Goal: Transaction & Acquisition: Purchase product/service

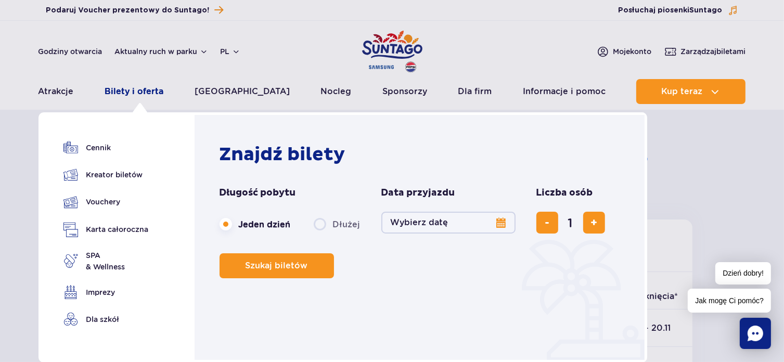
click at [154, 88] on link "Bilety i oferta" at bounding box center [134, 91] width 59 height 25
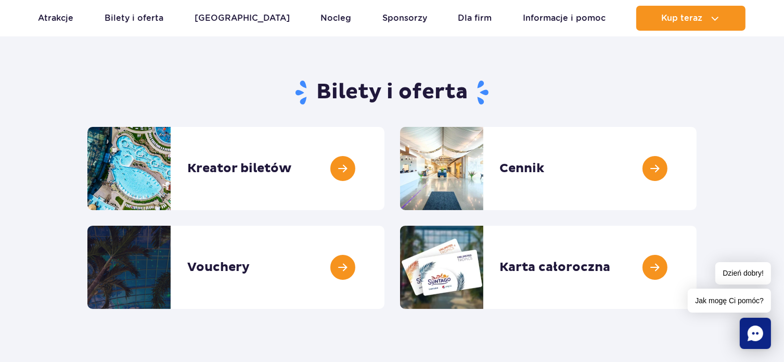
scroll to position [52, 0]
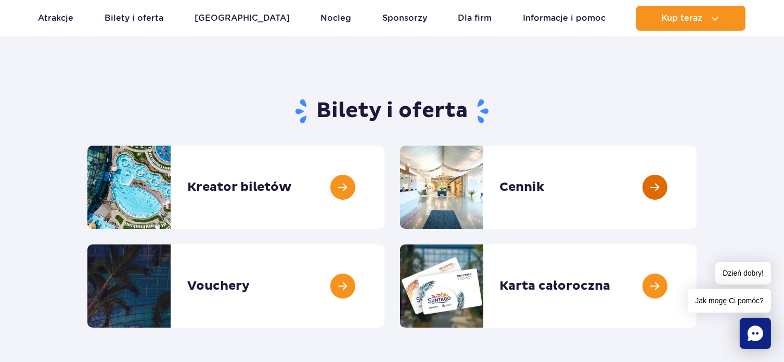
click at [696, 185] on link at bounding box center [696, 187] width 0 height 83
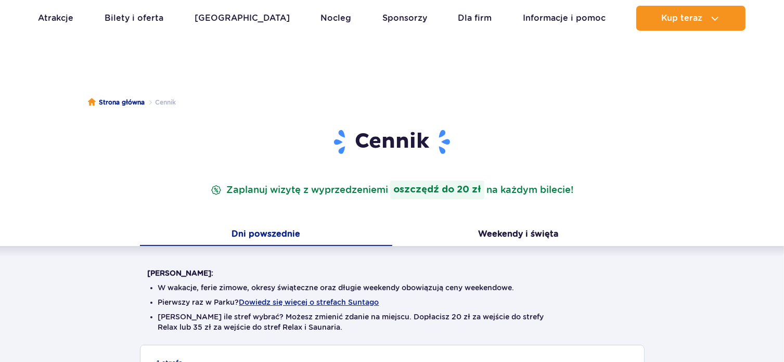
scroll to position [104, 0]
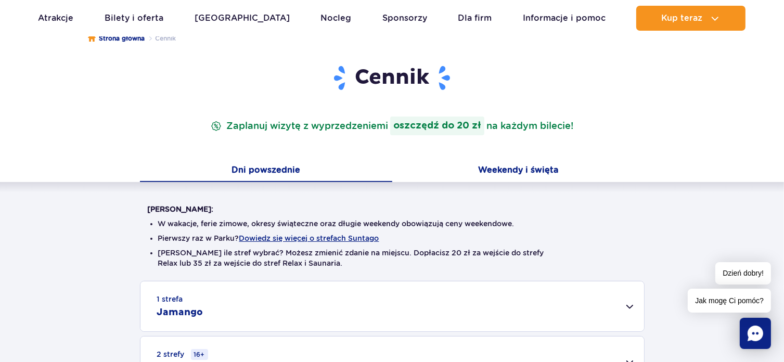
click at [505, 164] on button "Weekendy i święta" at bounding box center [518, 171] width 252 height 22
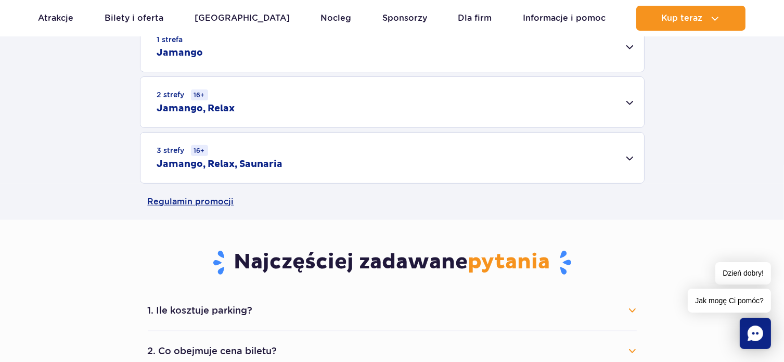
scroll to position [364, 0]
click at [630, 101] on div "2 strefy 16+ Jamango, Relax" at bounding box center [391, 101] width 503 height 50
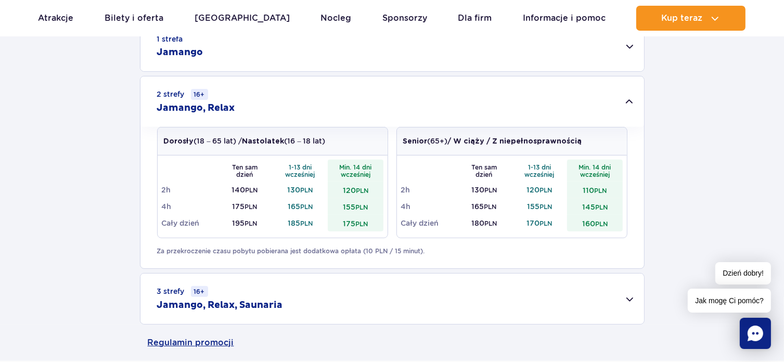
scroll to position [260, 0]
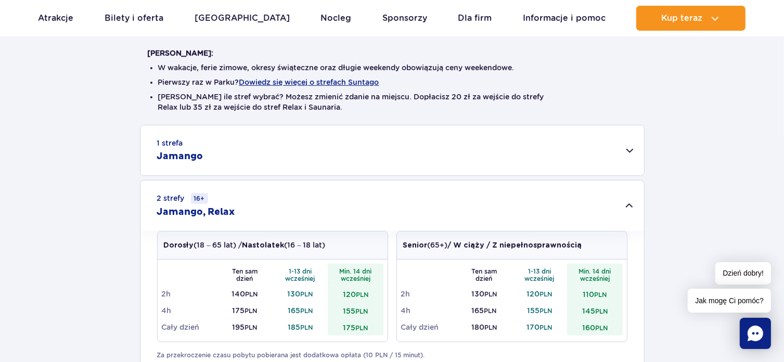
click at [630, 147] on div "1 strefa Jamango" at bounding box center [391, 150] width 503 height 50
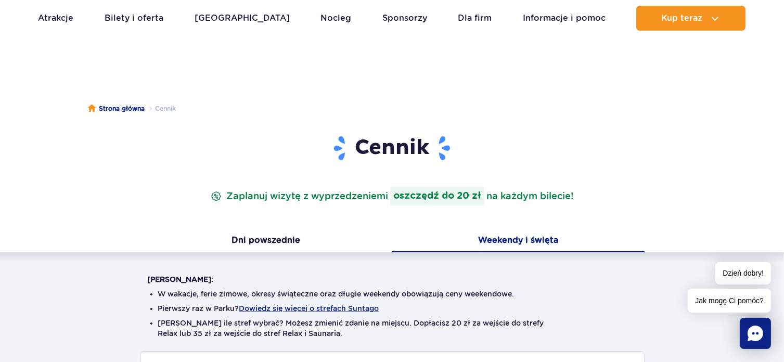
scroll to position [52, 0]
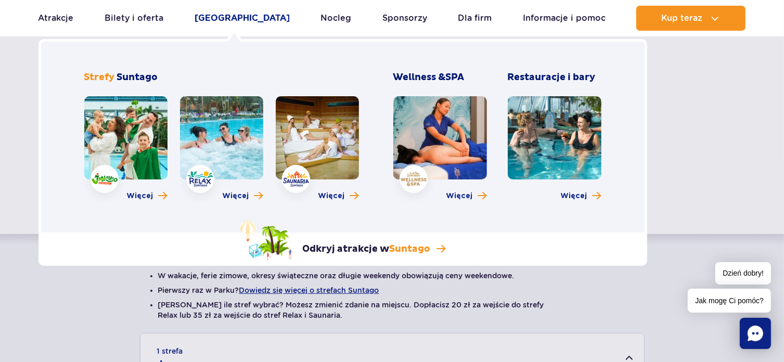
click at [220, 16] on link "[GEOGRAPHIC_DATA]" at bounding box center [241, 18] width 95 height 25
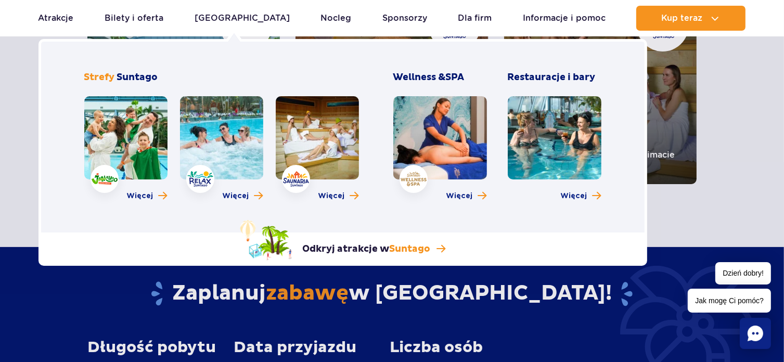
click at [119, 136] on link at bounding box center [125, 137] width 83 height 83
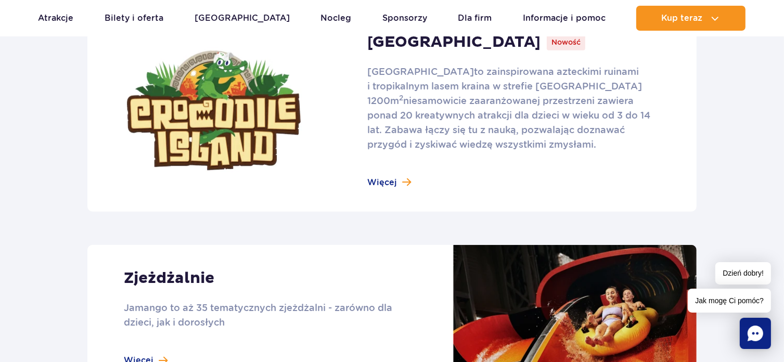
scroll to position [728, 0]
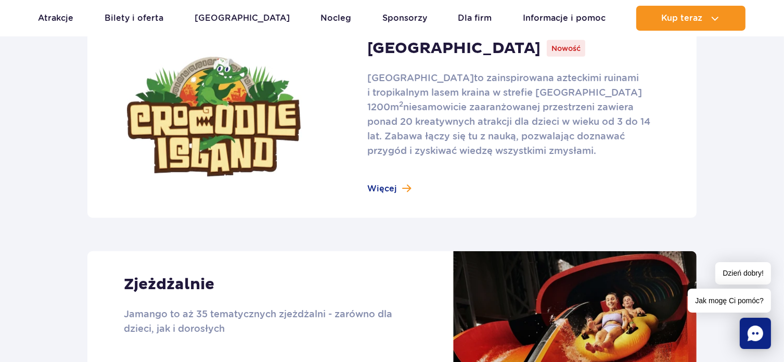
click at [390, 193] on link at bounding box center [391, 117] width 609 height 202
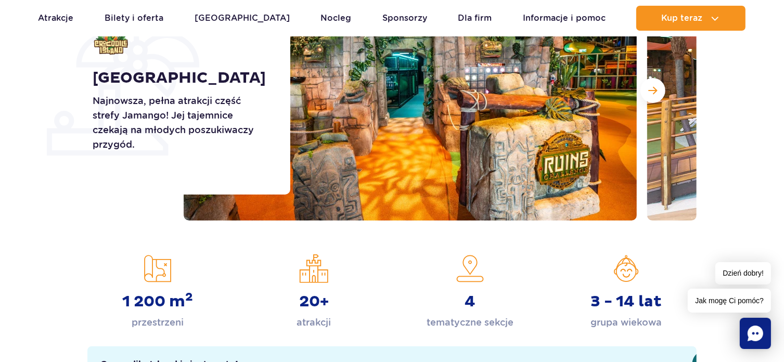
scroll to position [156, 0]
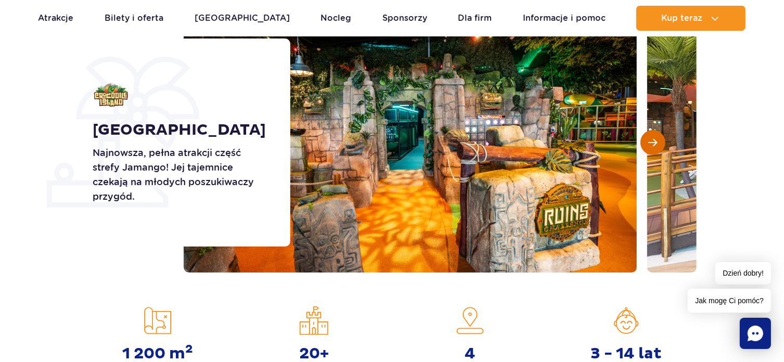
click at [648, 138] on span "Następny slajd" at bounding box center [652, 142] width 9 height 9
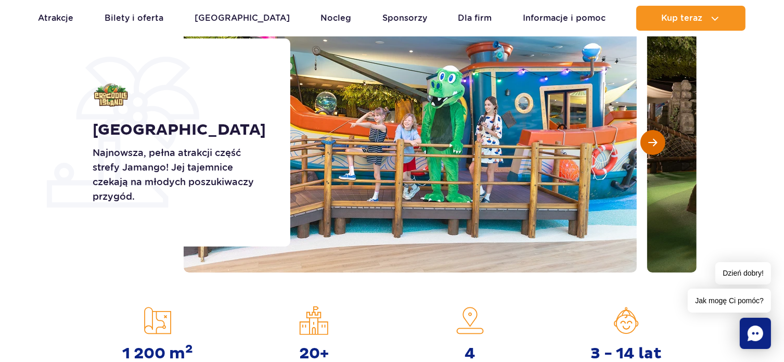
scroll to position [0, 0]
click at [663, 141] on button "Następny slajd" at bounding box center [652, 142] width 25 height 25
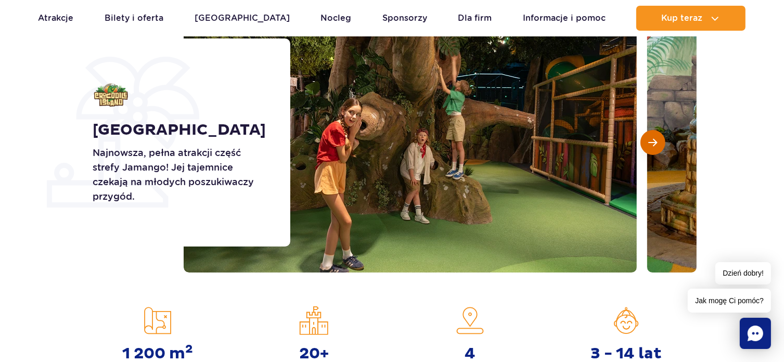
click at [663, 141] on button "Następny slajd" at bounding box center [652, 142] width 25 height 25
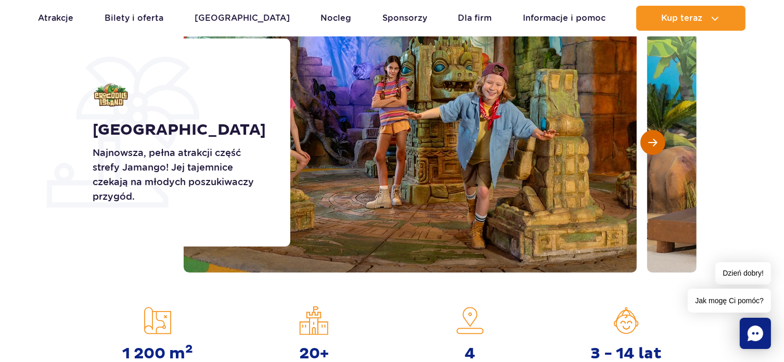
click at [650, 141] on span "Następny slajd" at bounding box center [652, 142] width 9 height 9
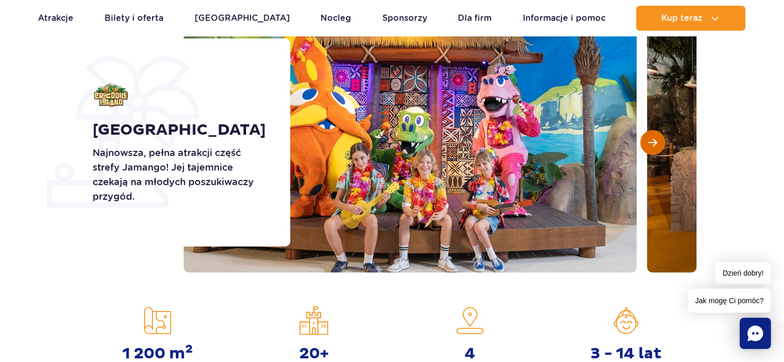
click at [650, 141] on span "Następny slajd" at bounding box center [652, 142] width 9 height 9
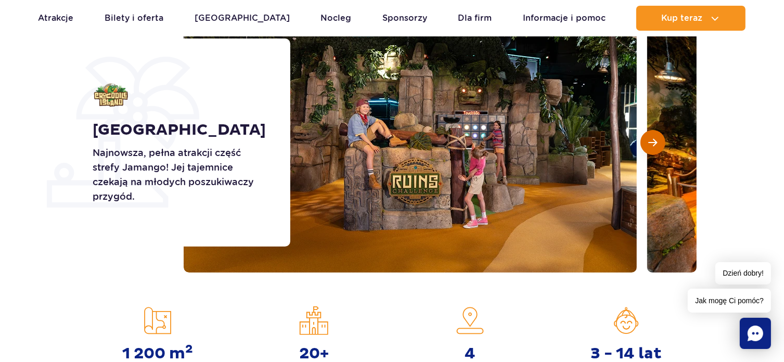
click at [650, 141] on span "Następny slajd" at bounding box center [652, 142] width 9 height 9
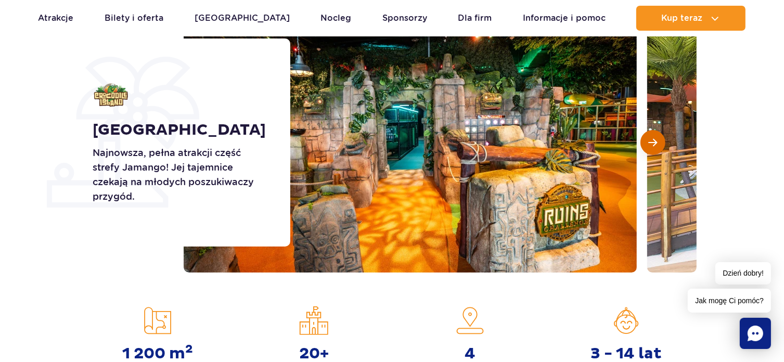
click at [650, 141] on span "Następny slajd" at bounding box center [652, 142] width 9 height 9
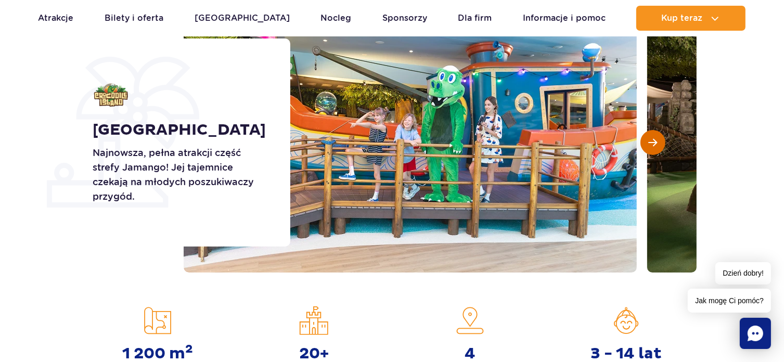
click at [650, 141] on span "Następny slajd" at bounding box center [652, 142] width 9 height 9
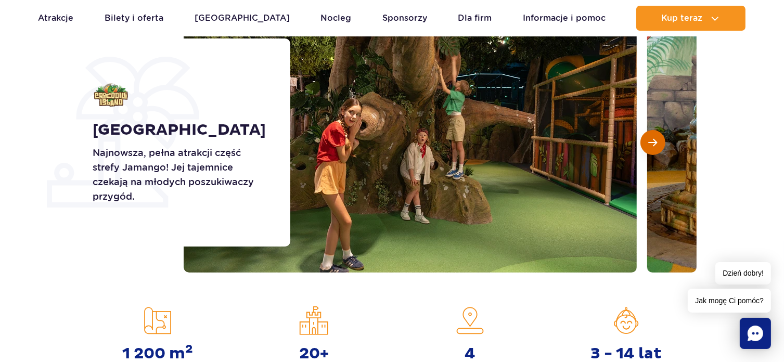
click at [650, 141] on span "Następny slajd" at bounding box center [652, 142] width 9 height 9
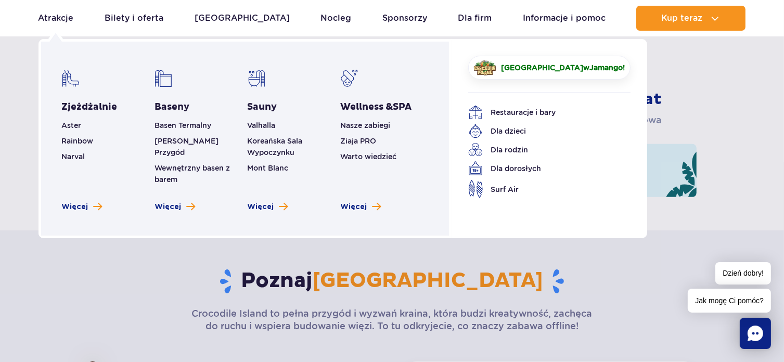
scroll to position [468, 0]
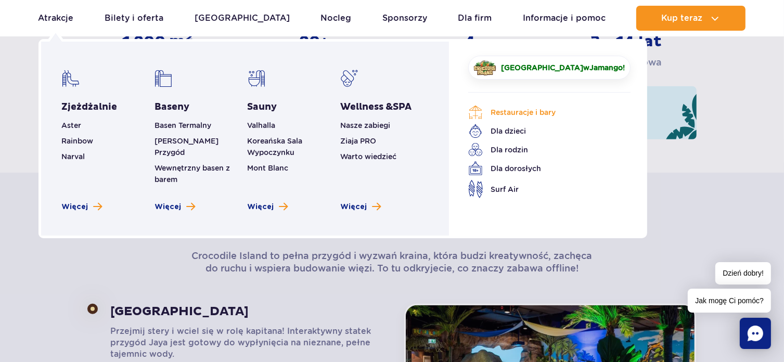
click at [524, 113] on link "Restauracje i bary" at bounding box center [541, 112] width 147 height 15
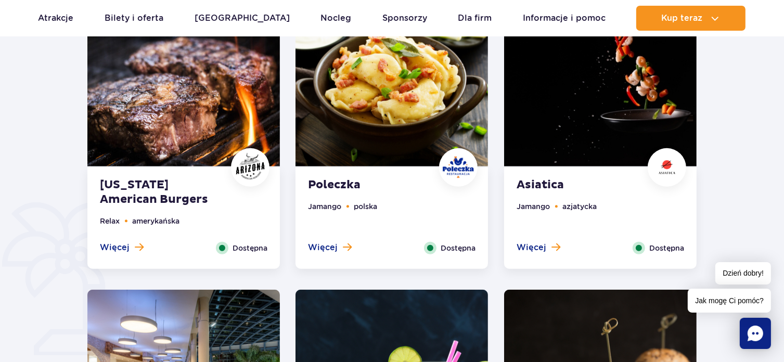
scroll to position [520, 0]
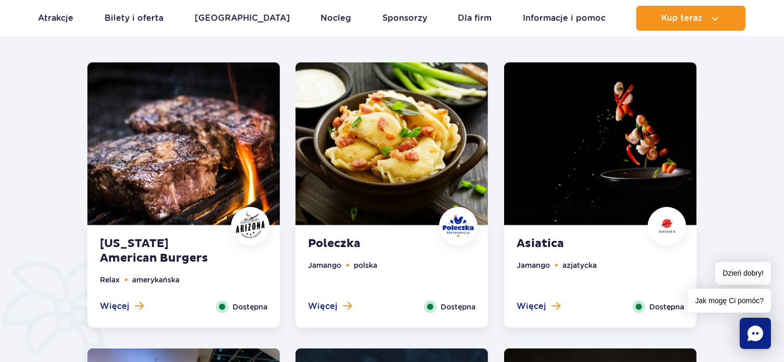
click at [227, 153] on img at bounding box center [183, 143] width 192 height 163
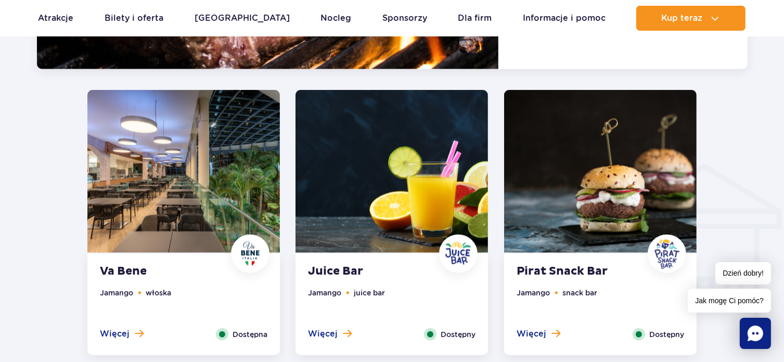
scroll to position [1069, 0]
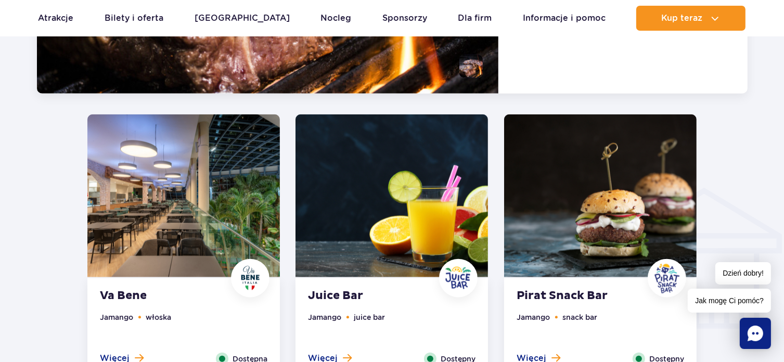
click at [388, 201] on img at bounding box center [391, 195] width 192 height 163
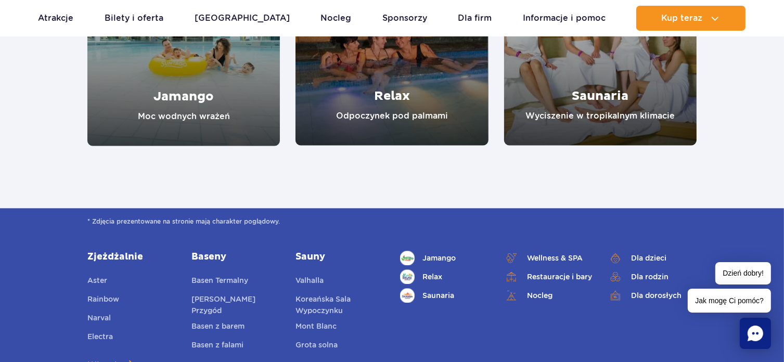
scroll to position [2290, 0]
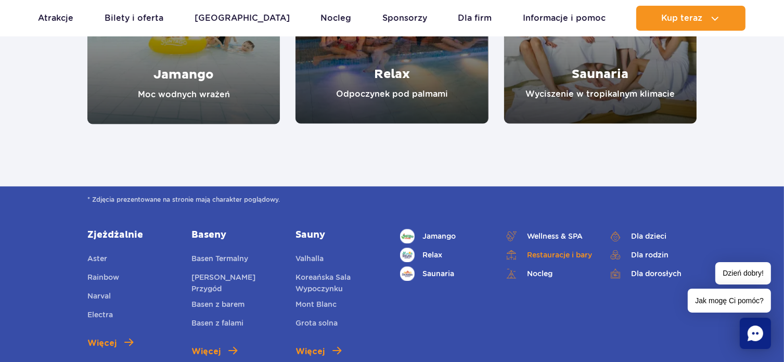
click at [547, 249] on link "Restauracje i bary" at bounding box center [548, 254] width 88 height 15
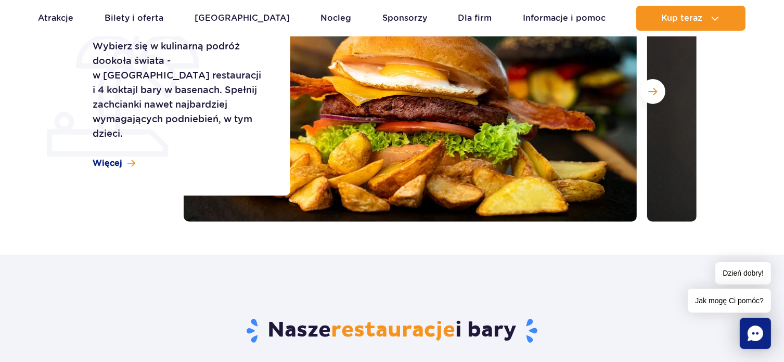
scroll to position [208, 0]
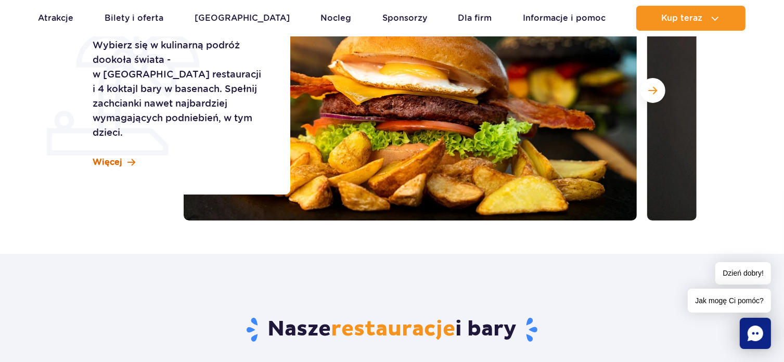
click at [123, 157] on link "Więcej" at bounding box center [114, 162] width 43 height 11
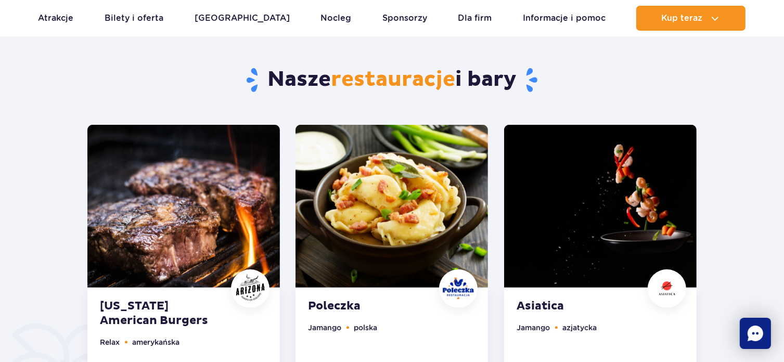
scroll to position [462, 0]
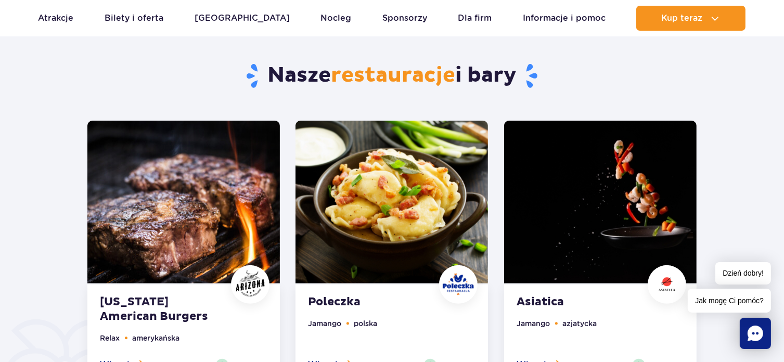
click at [413, 184] on img at bounding box center [391, 202] width 192 height 163
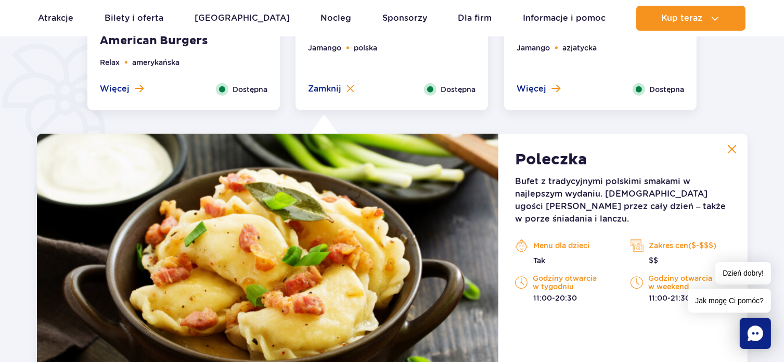
scroll to position [601, 0]
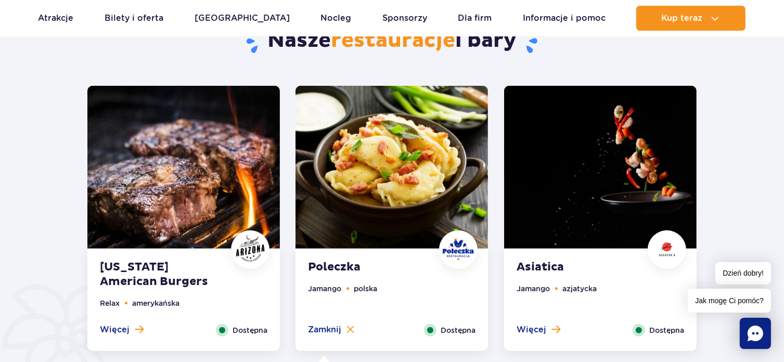
click at [559, 169] on img at bounding box center [600, 167] width 192 height 163
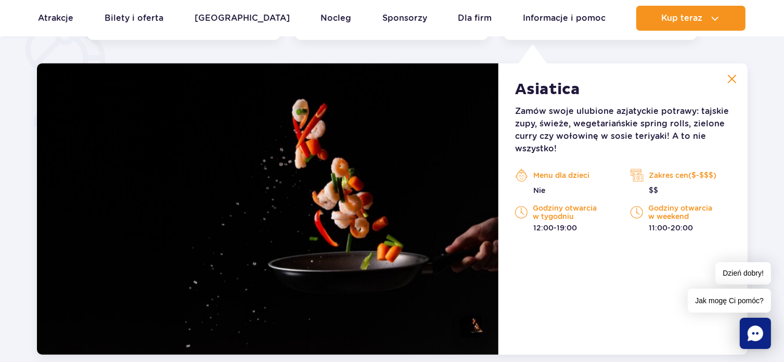
scroll to position [809, 0]
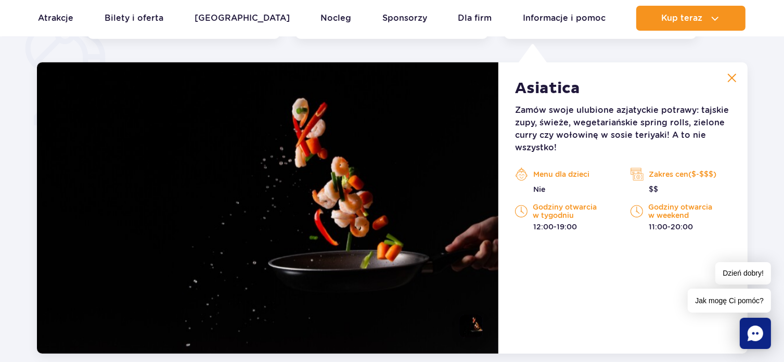
click at [730, 75] on img at bounding box center [731, 77] width 9 height 9
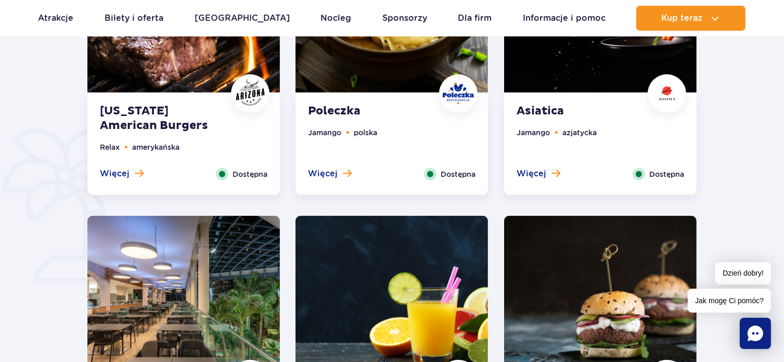
click at [371, 76] on img at bounding box center [391, 11] width 192 height 163
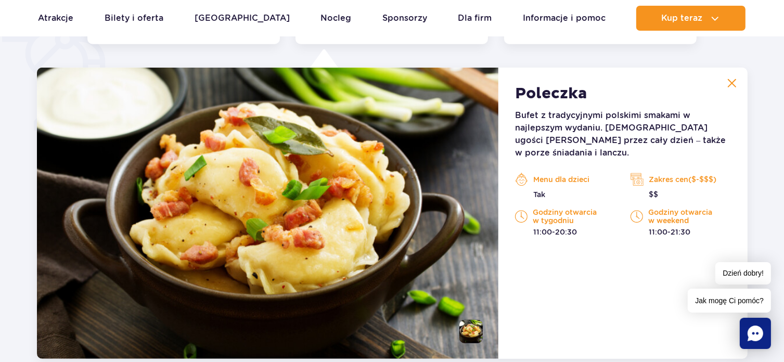
scroll to position [809, 0]
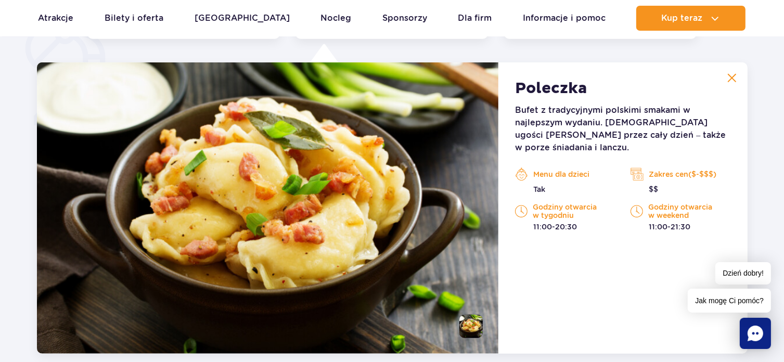
click at [731, 72] on button at bounding box center [731, 78] width 21 height 21
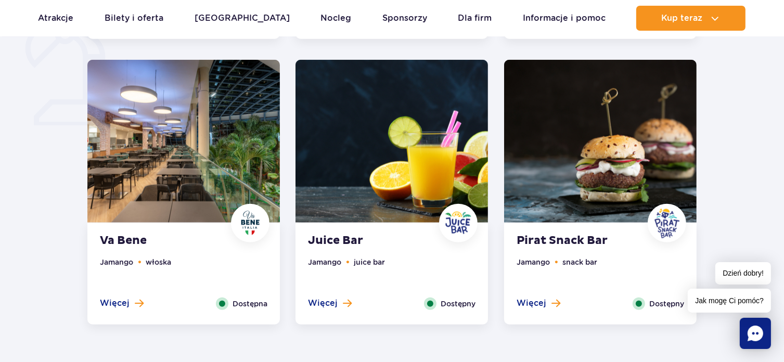
click at [598, 175] on img at bounding box center [600, 141] width 192 height 163
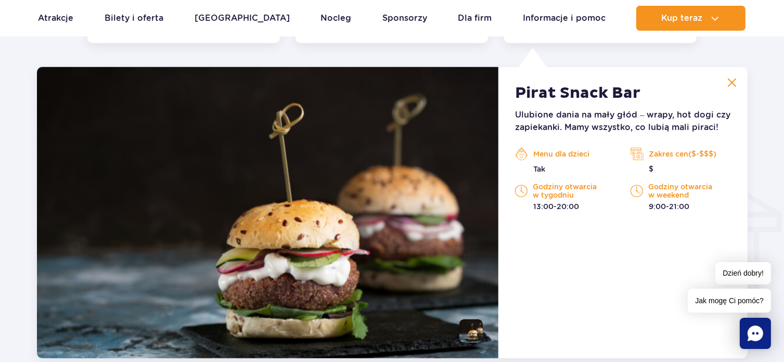
scroll to position [1094, 0]
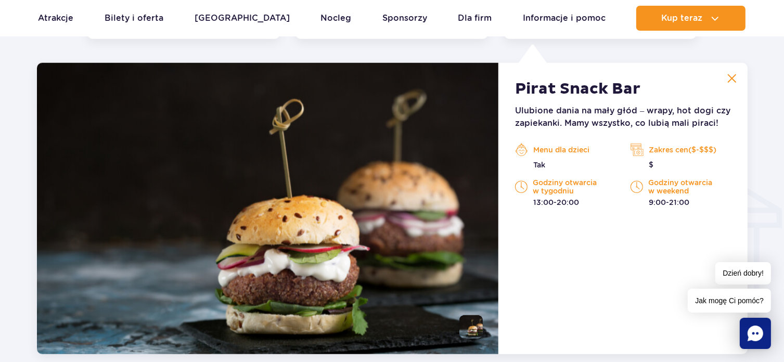
click at [732, 74] on img at bounding box center [731, 78] width 9 height 9
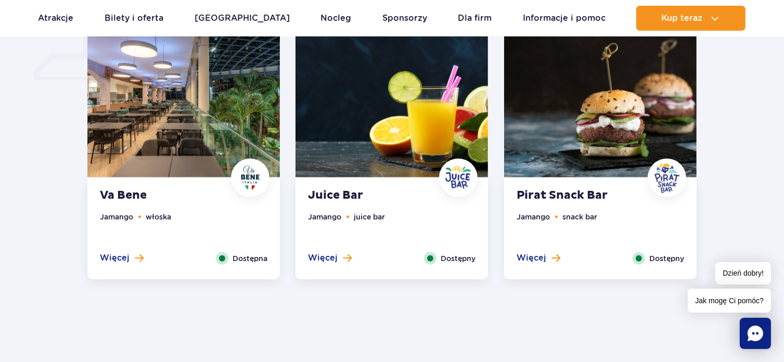
scroll to position [834, 0]
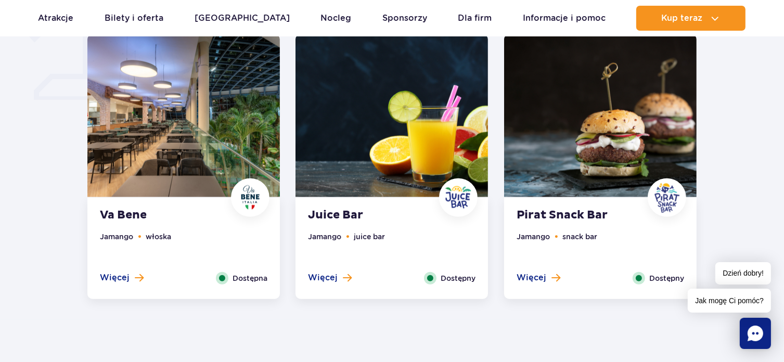
click at [183, 151] on img at bounding box center [183, 115] width 192 height 163
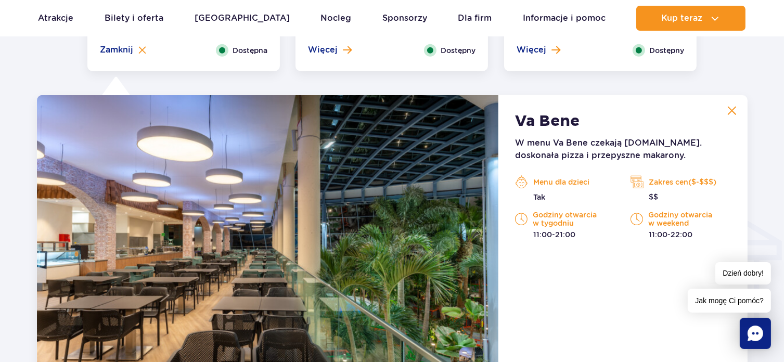
scroll to position [1094, 0]
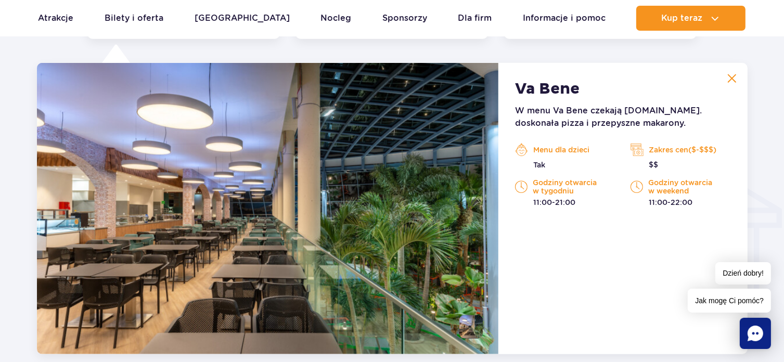
click at [732, 77] on img at bounding box center [731, 78] width 9 height 9
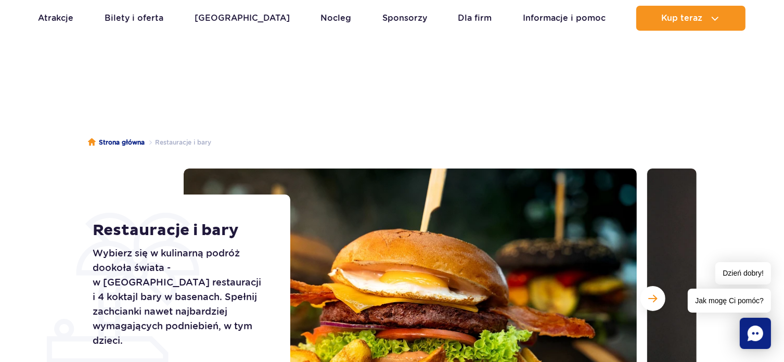
scroll to position [0, 0]
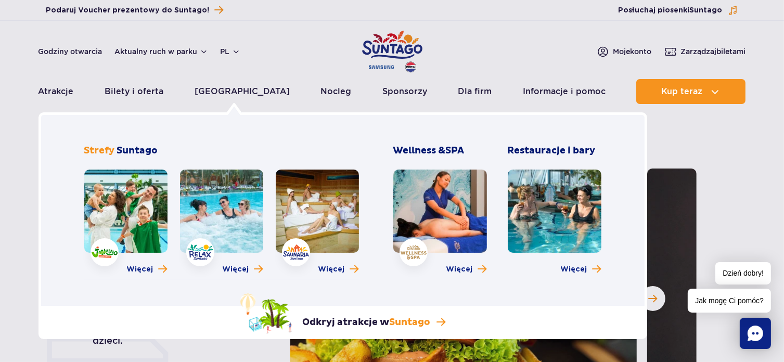
click at [220, 224] on link at bounding box center [221, 211] width 83 height 83
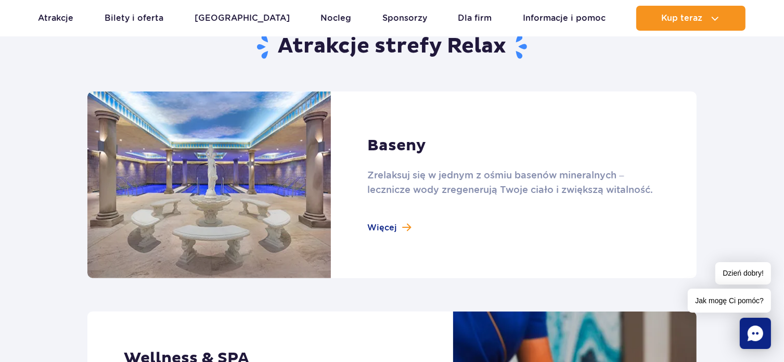
scroll to position [728, 0]
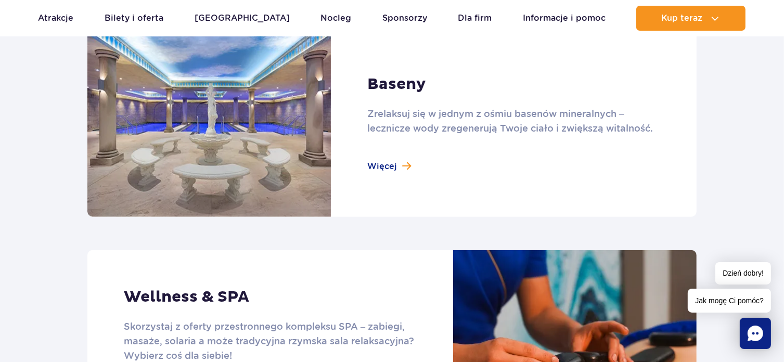
click at [379, 164] on link at bounding box center [391, 123] width 609 height 187
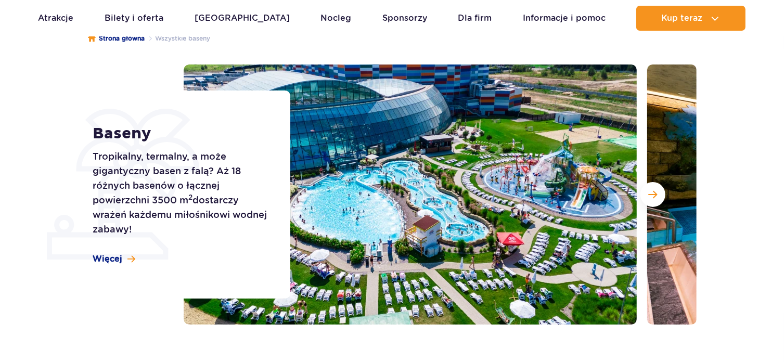
click at [121, 252] on div "Baseny Tropikalny, termalny, a może gigantyczny basen z falą? Aż 18 różnych bas…" at bounding box center [185, 194] width 211 height 208
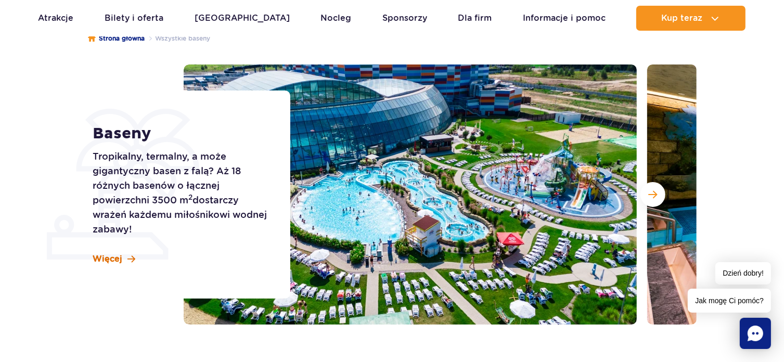
click at [110, 259] on span "Więcej" at bounding box center [108, 258] width 30 height 11
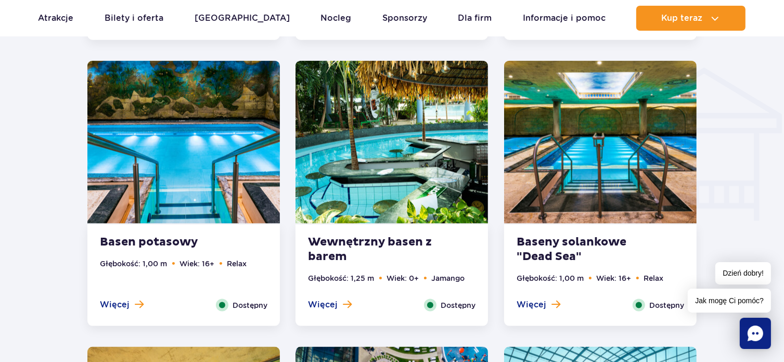
scroll to position [1252, 0]
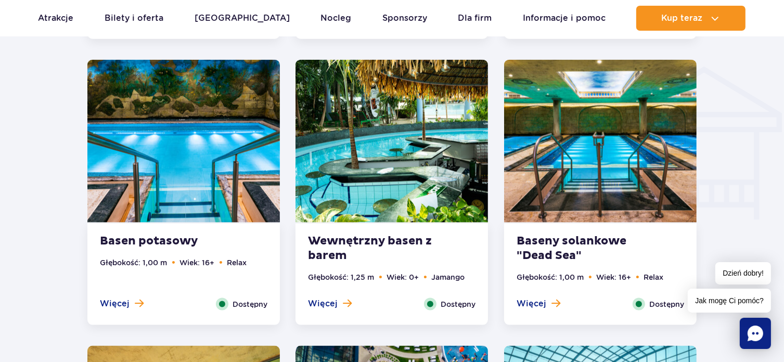
click at [389, 108] on img at bounding box center [391, 141] width 192 height 163
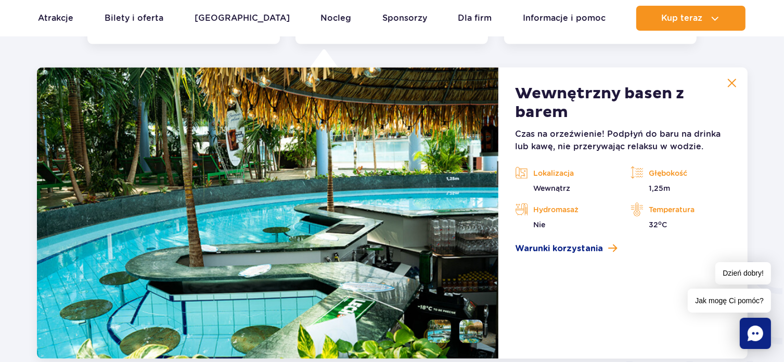
scroll to position [1538, 0]
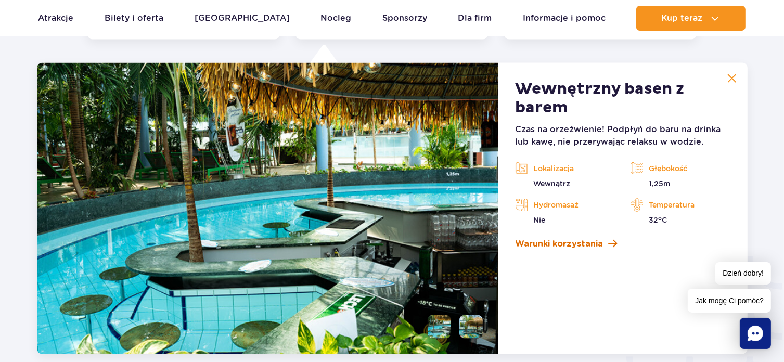
click at [605, 239] on link "Warunki korzystania" at bounding box center [622, 244] width 215 height 12
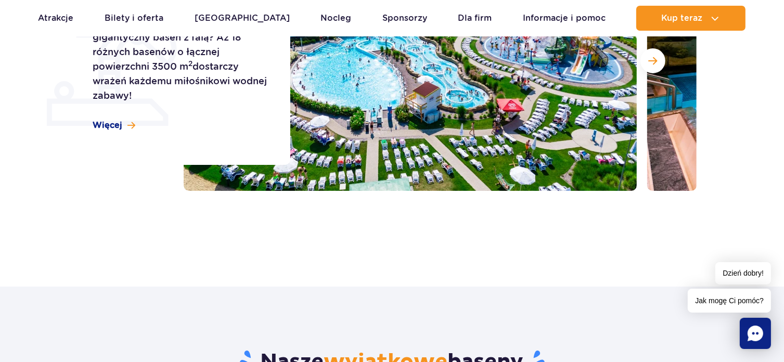
scroll to position [498, 0]
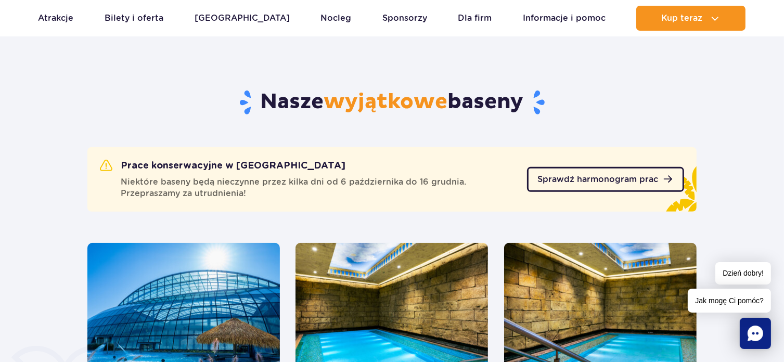
click at [624, 179] on span "Sprawdź harmonogram prac" at bounding box center [597, 179] width 121 height 8
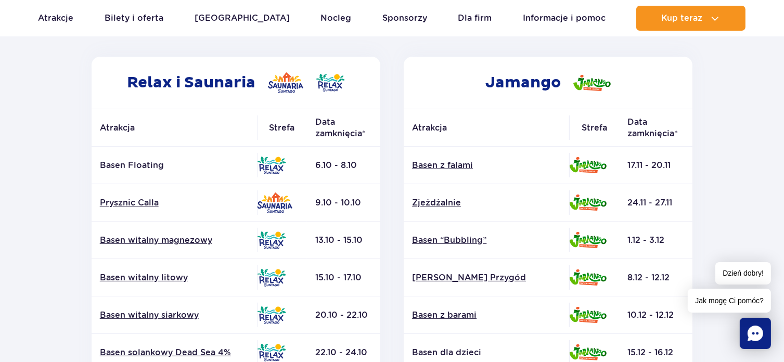
scroll to position [260, 0]
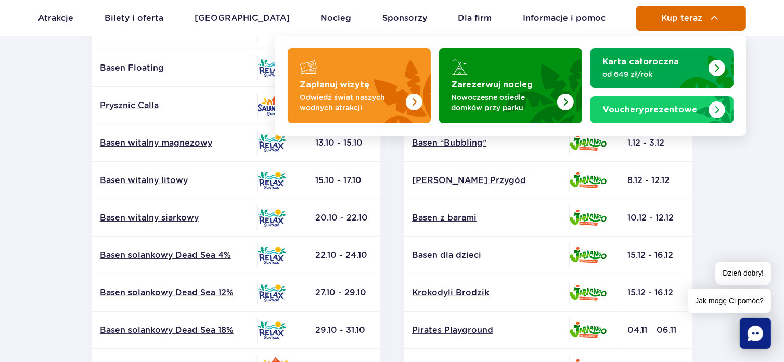
click at [693, 10] on button "Kup teraz" at bounding box center [690, 18] width 109 height 25
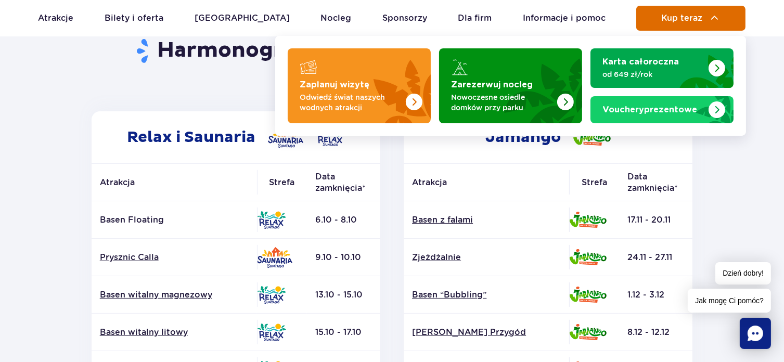
scroll to position [104, 0]
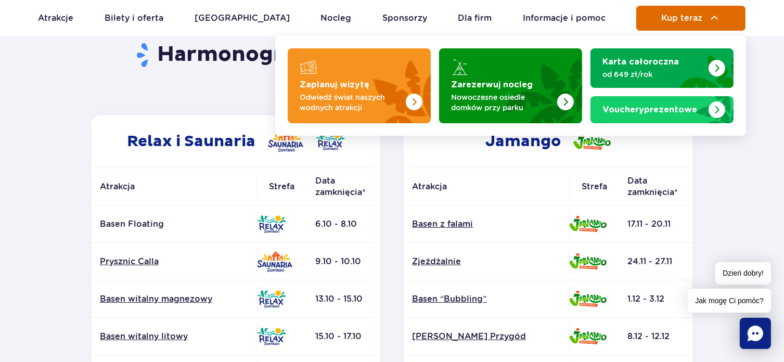
click at [692, 16] on span "Kup teraz" at bounding box center [681, 18] width 41 height 9
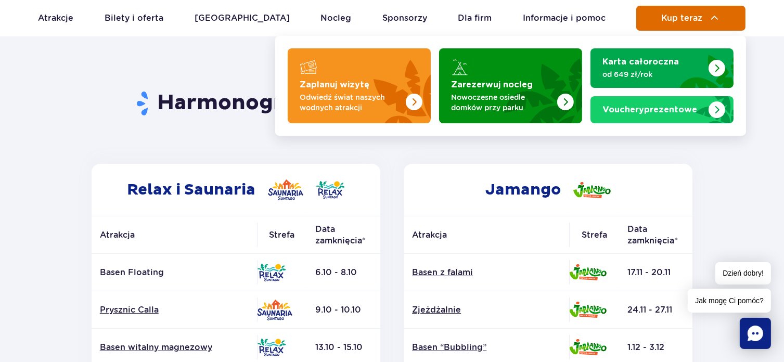
scroll to position [0, 0]
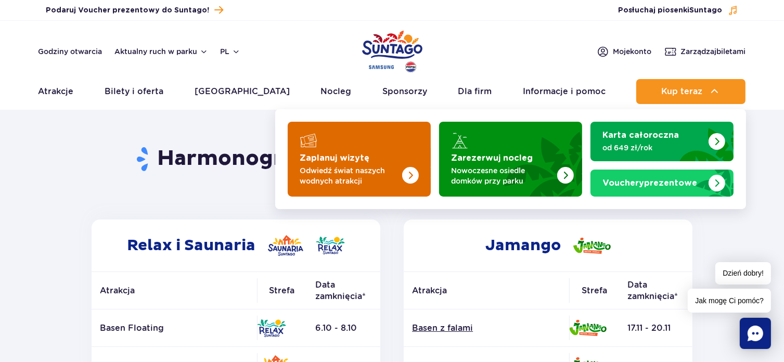
click at [406, 169] on img "Zaplanuj wizytę" at bounding box center [410, 175] width 17 height 17
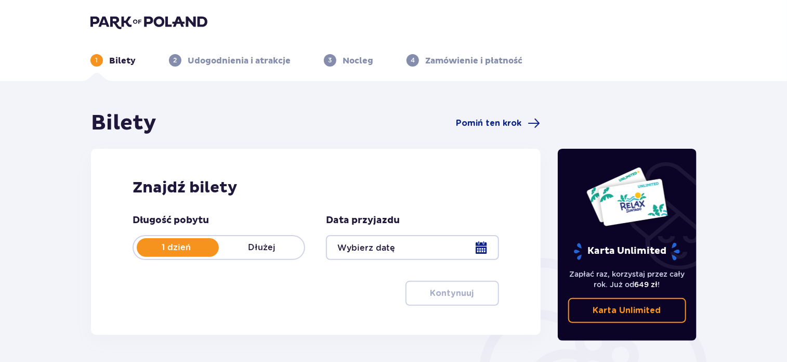
click at [485, 245] on div at bounding box center [412, 247] width 173 height 25
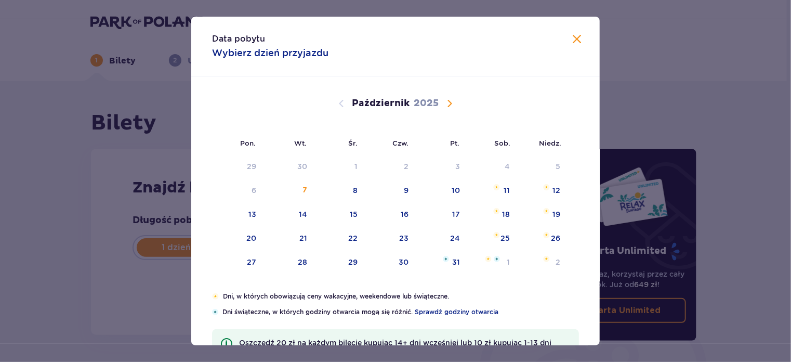
click at [444, 98] on span "Następny miesiąc" at bounding box center [450, 103] width 12 height 12
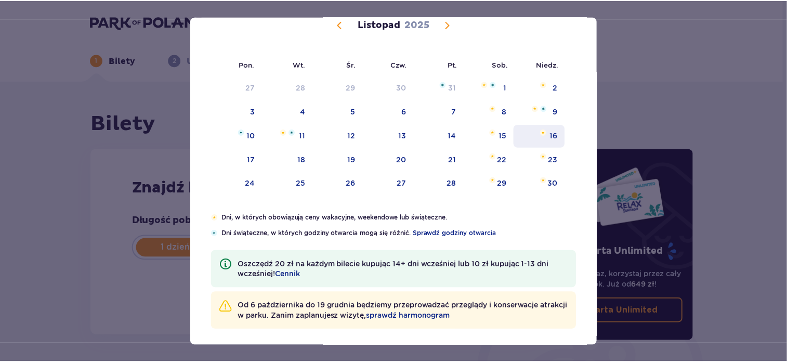
scroll to position [83, 0]
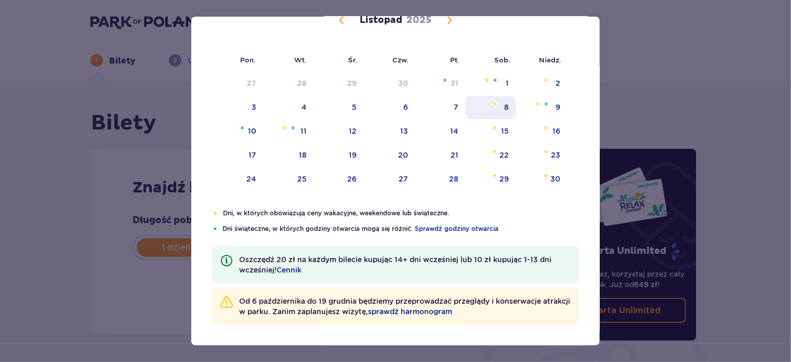
click at [504, 105] on div "8" at bounding box center [506, 107] width 5 height 10
type input "[DATE]"
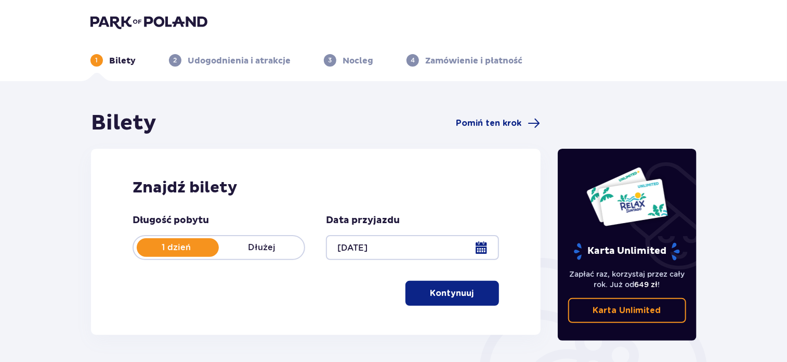
scroll to position [104, 0]
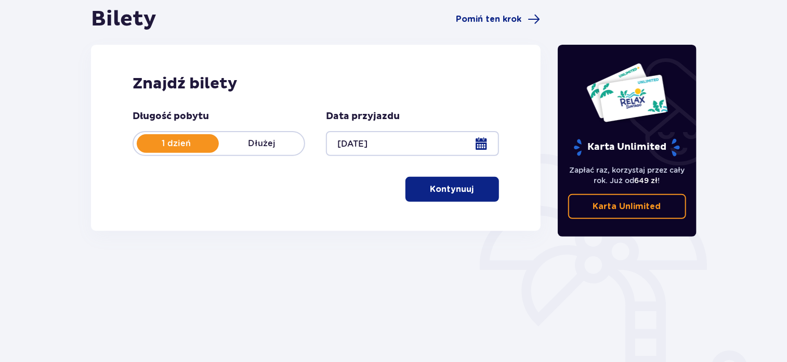
click at [452, 187] on p "Kontynuuj" at bounding box center [453, 189] width 44 height 11
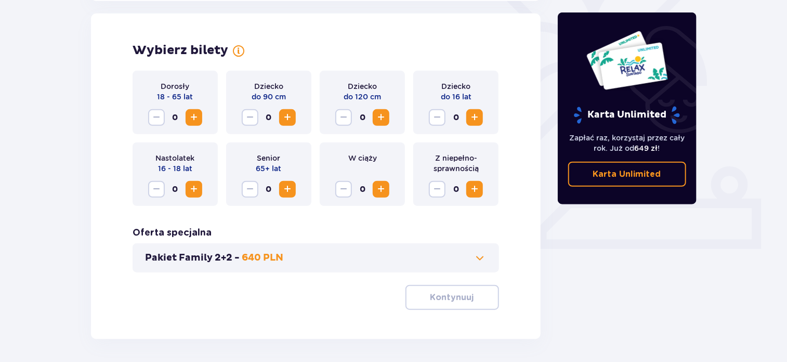
scroll to position [289, 0]
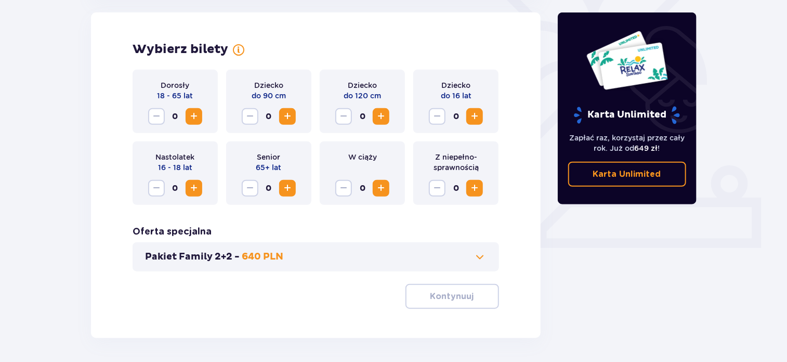
click at [191, 118] on span "Zwiększ" at bounding box center [194, 116] width 12 height 12
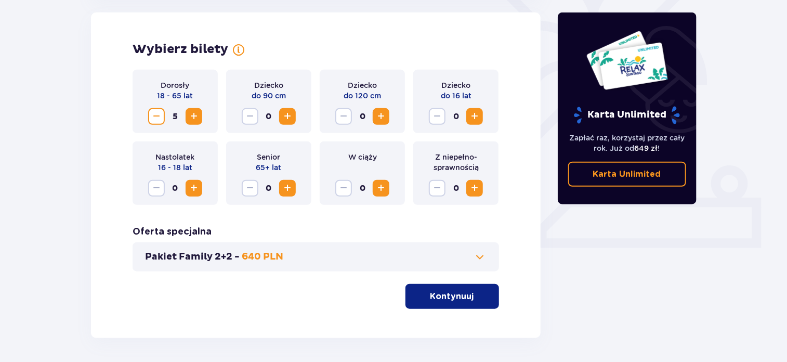
click at [480, 115] on span "Zwiększ" at bounding box center [474, 116] width 12 height 12
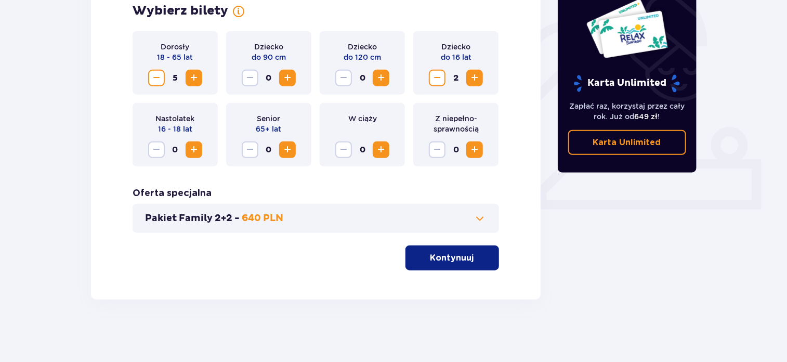
click at [474, 219] on span at bounding box center [480, 218] width 12 height 12
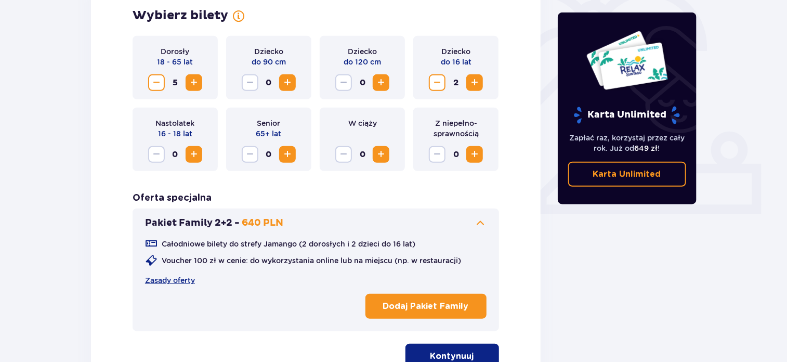
scroll to position [393, 0]
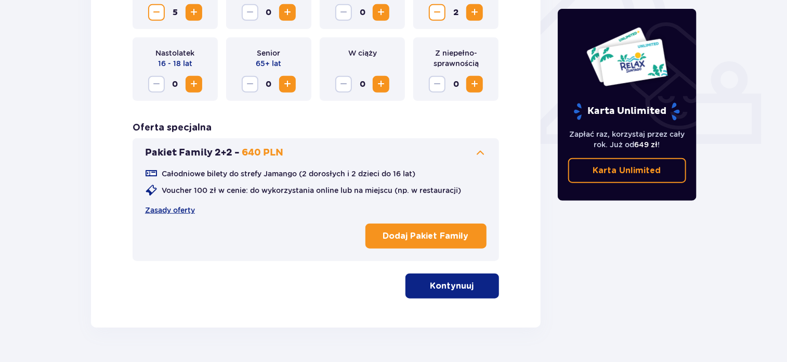
click at [439, 234] on p "Dodaj Pakiet Family" at bounding box center [426, 235] width 86 height 11
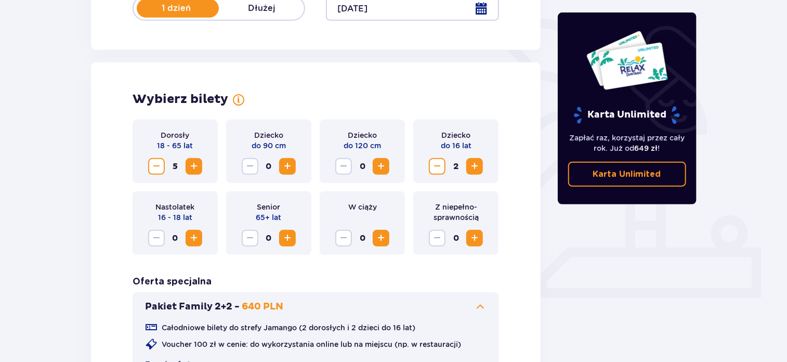
scroll to position [208, 0]
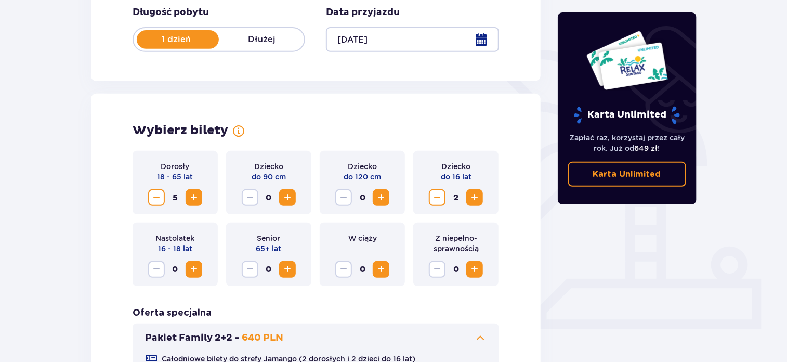
click at [155, 196] on span "Zmniejsz" at bounding box center [156, 197] width 12 height 12
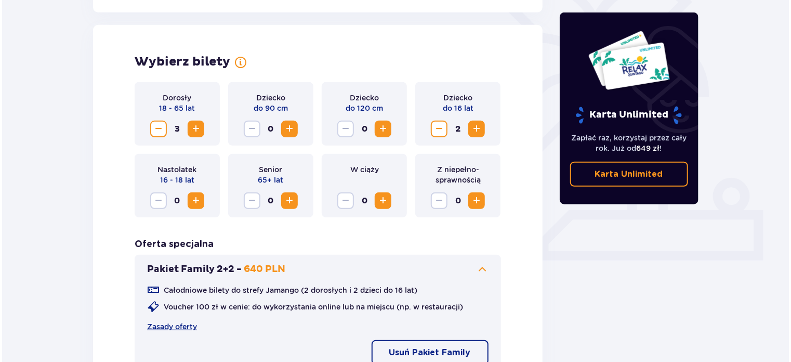
scroll to position [416, 0]
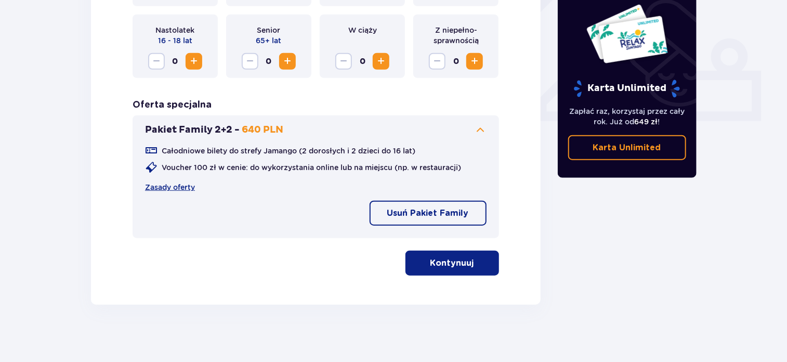
click at [442, 268] on p "Kontynuuj" at bounding box center [453, 262] width 44 height 11
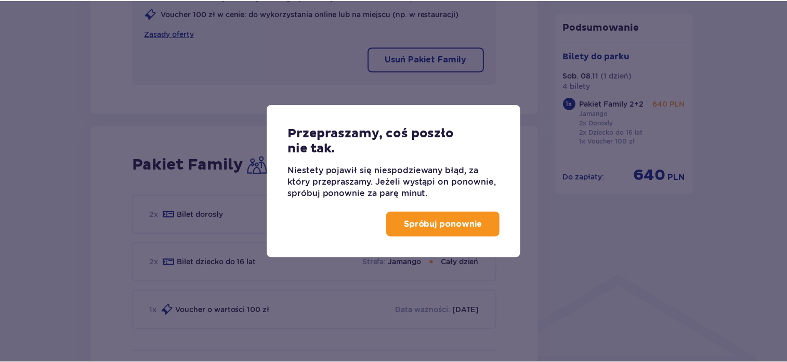
scroll to position [671, 0]
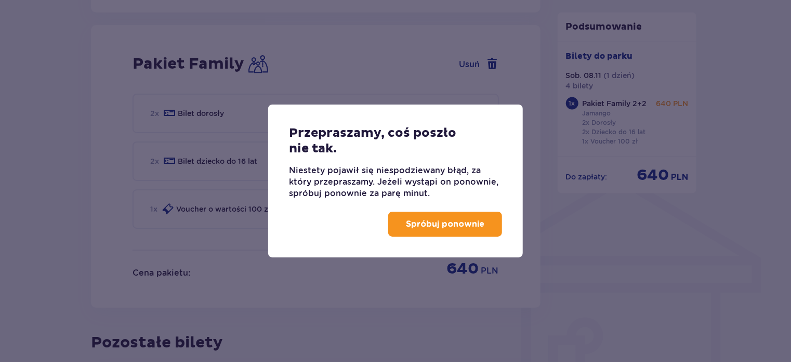
click at [433, 220] on p "Spróbuj ponownie" at bounding box center [445, 223] width 79 height 11
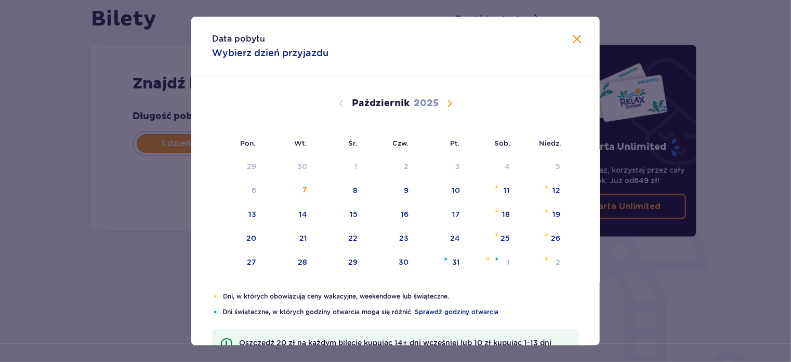
click at [450, 104] on span "Następny miesiąc" at bounding box center [450, 103] width 12 height 12
click at [501, 193] on div "8" at bounding box center [491, 190] width 50 height 23
type input "[DATE]"
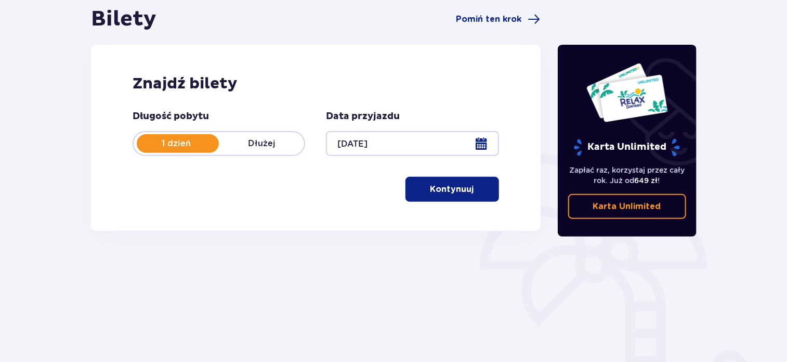
click at [462, 193] on p "Kontynuuj" at bounding box center [453, 189] width 44 height 11
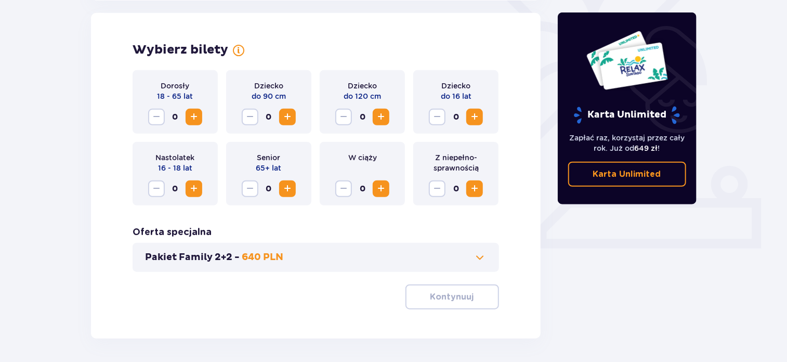
scroll to position [289, 0]
click at [200, 115] on button "Zwiększ" at bounding box center [194, 116] width 17 height 17
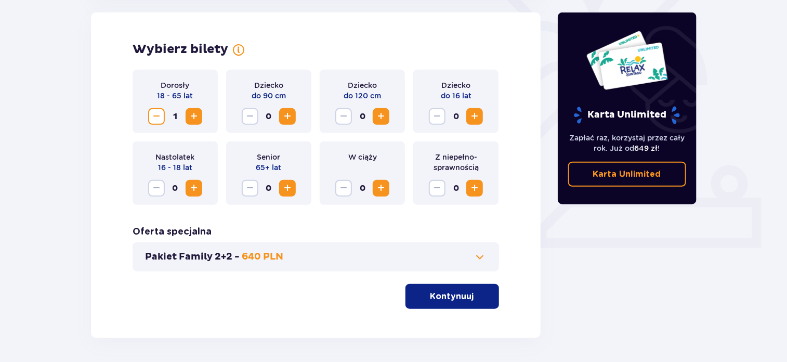
click at [200, 115] on button "Zwiększ" at bounding box center [194, 116] width 17 height 17
click at [474, 254] on span at bounding box center [480, 257] width 12 height 12
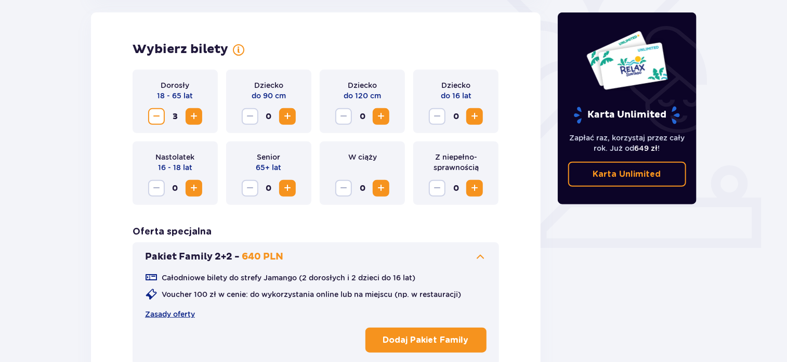
scroll to position [393, 0]
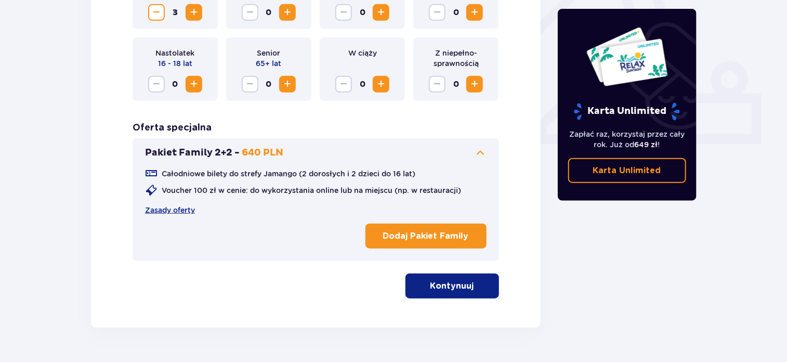
click at [418, 235] on p "Dodaj Pakiet Family" at bounding box center [426, 235] width 86 height 11
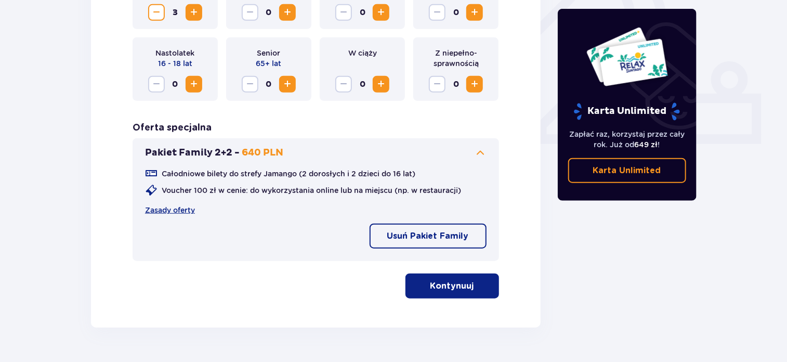
click at [449, 290] on p "Kontynuuj" at bounding box center [453, 285] width 44 height 11
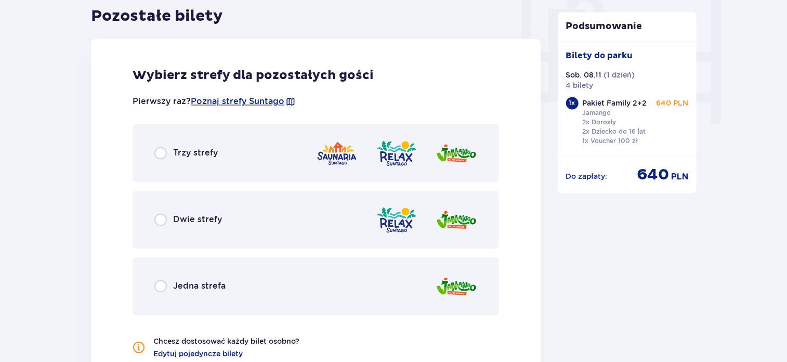
scroll to position [1035, 0]
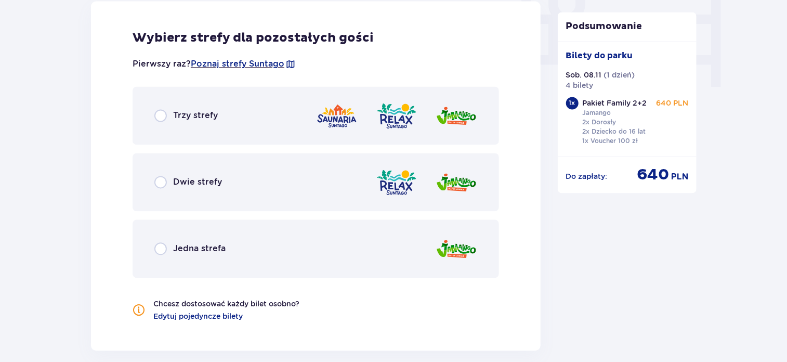
click at [160, 183] on input "radio" at bounding box center [160, 182] width 12 height 12
radio input "true"
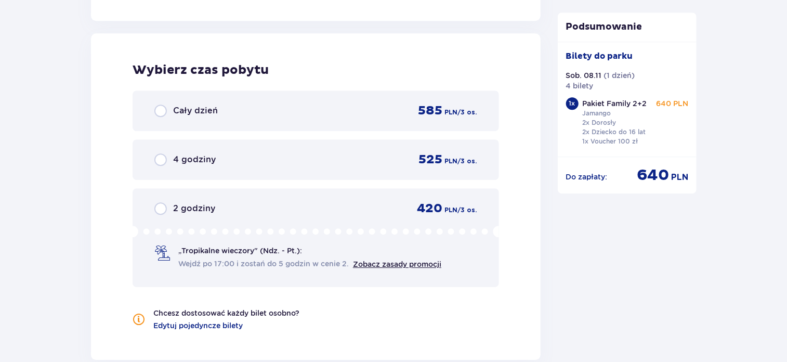
scroll to position [1371, 0]
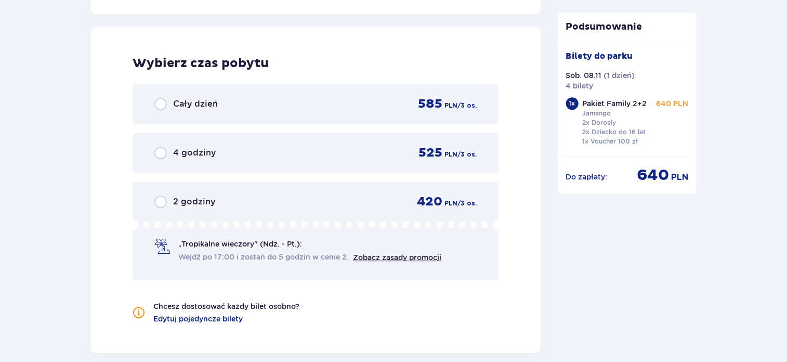
click at [160, 100] on input "radio" at bounding box center [160, 104] width 12 height 12
radio input "true"
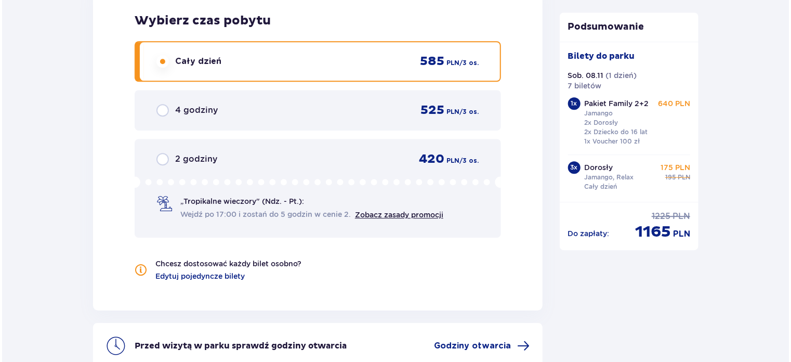
scroll to position [1518, 0]
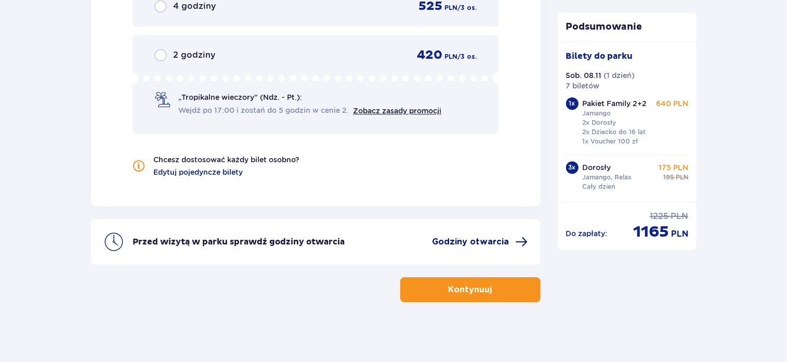
click at [516, 236] on span at bounding box center [522, 242] width 12 height 12
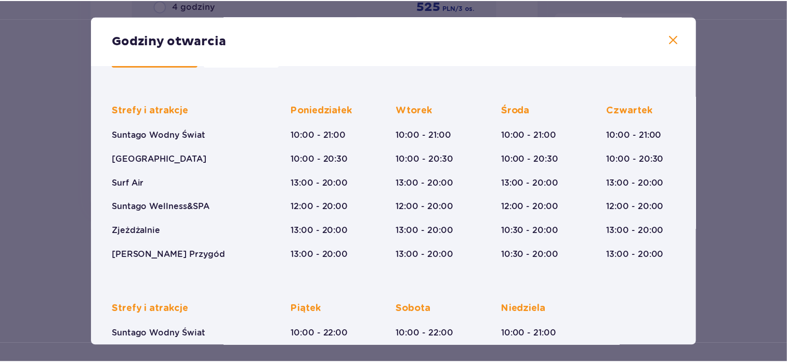
scroll to position [32, 0]
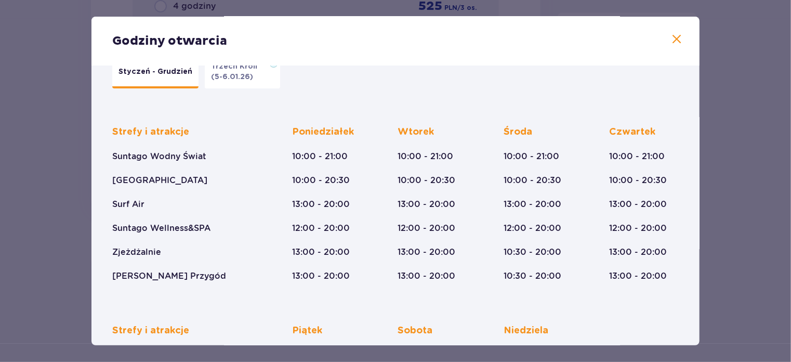
click at [673, 36] on span at bounding box center [677, 39] width 12 height 12
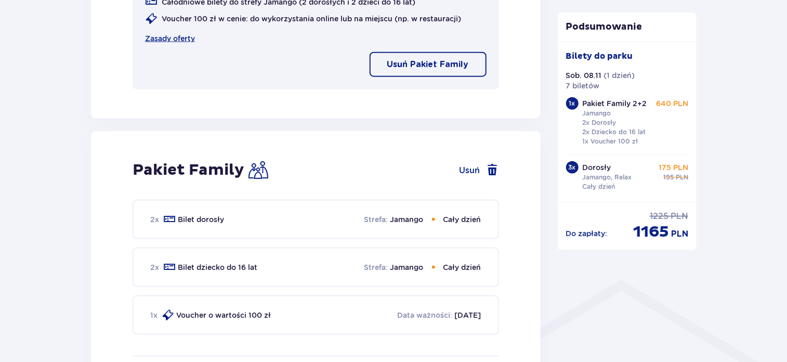
scroll to position [634, 0]
